Goal: Navigation & Orientation: Find specific page/section

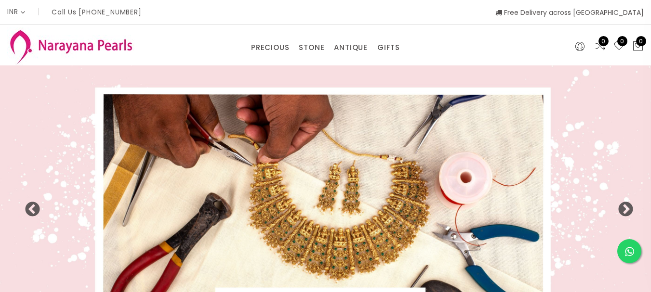
select select "INR"
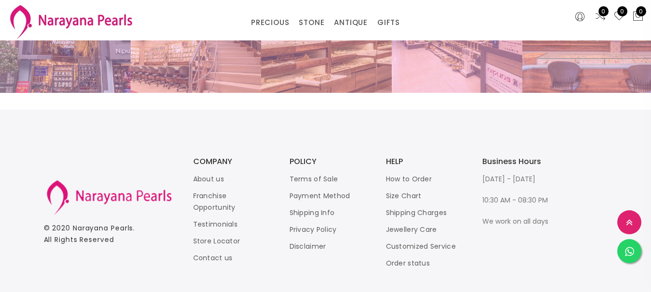
scroll to position [2100, 0]
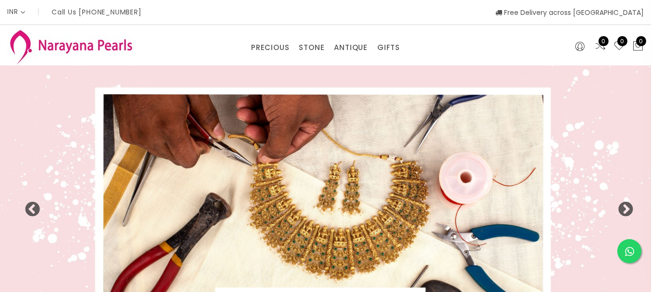
select select "INR"
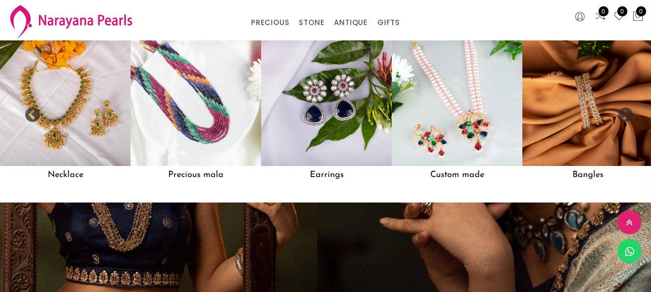
scroll to position [826, 0]
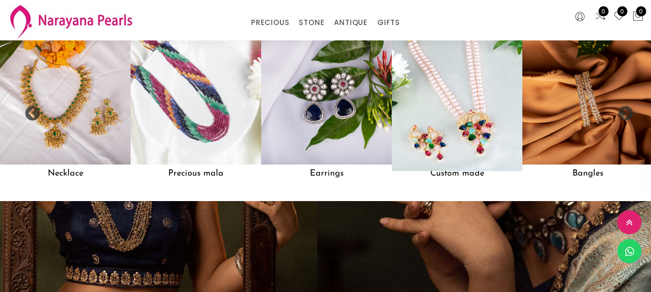
click at [452, 134] on img at bounding box center [457, 100] width 144 height 144
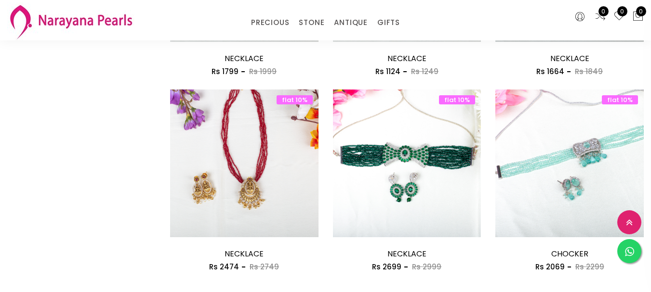
scroll to position [1252, 0]
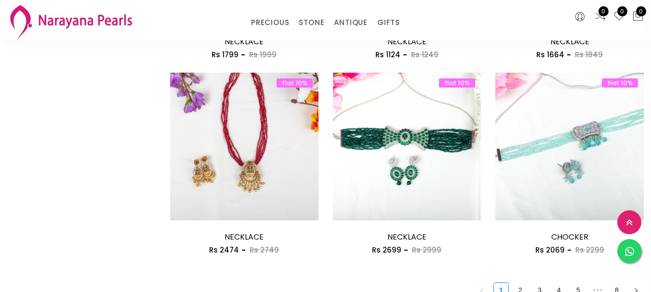
click at [78, 23] on img at bounding box center [70, 21] width 127 height 38
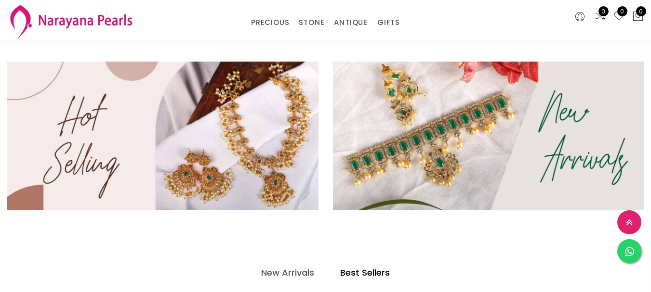
scroll to position [249, 0]
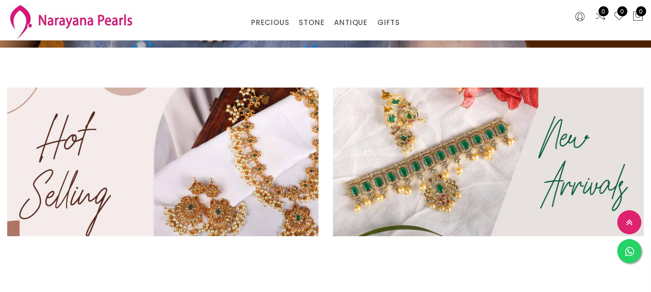
click at [251, 174] on img at bounding box center [162, 162] width 373 height 178
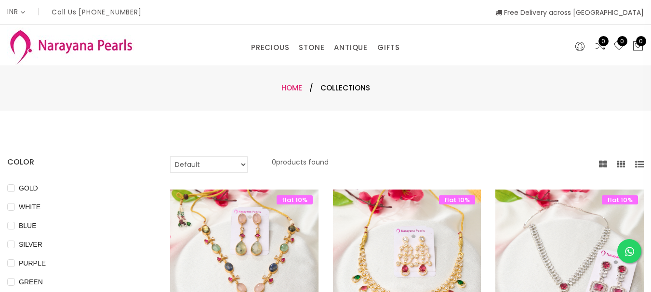
click at [289, 86] on link "Home" at bounding box center [291, 88] width 21 height 10
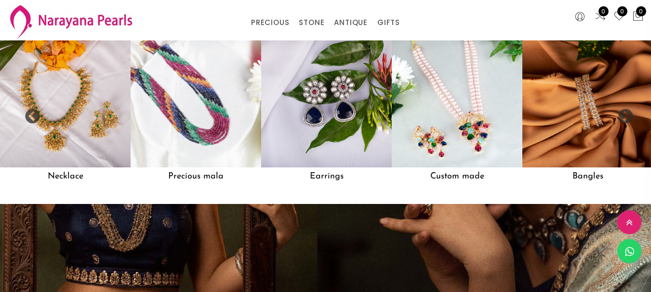
scroll to position [819, 0]
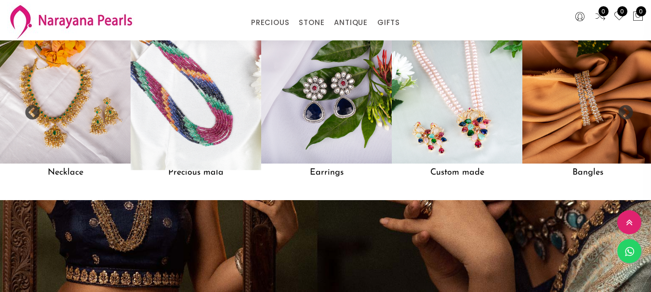
click at [191, 132] on img at bounding box center [196, 99] width 144 height 144
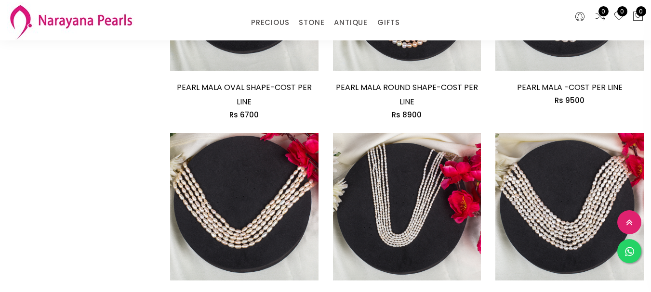
scroll to position [1397, 0]
